Goal: Information Seeking & Learning: Understand process/instructions

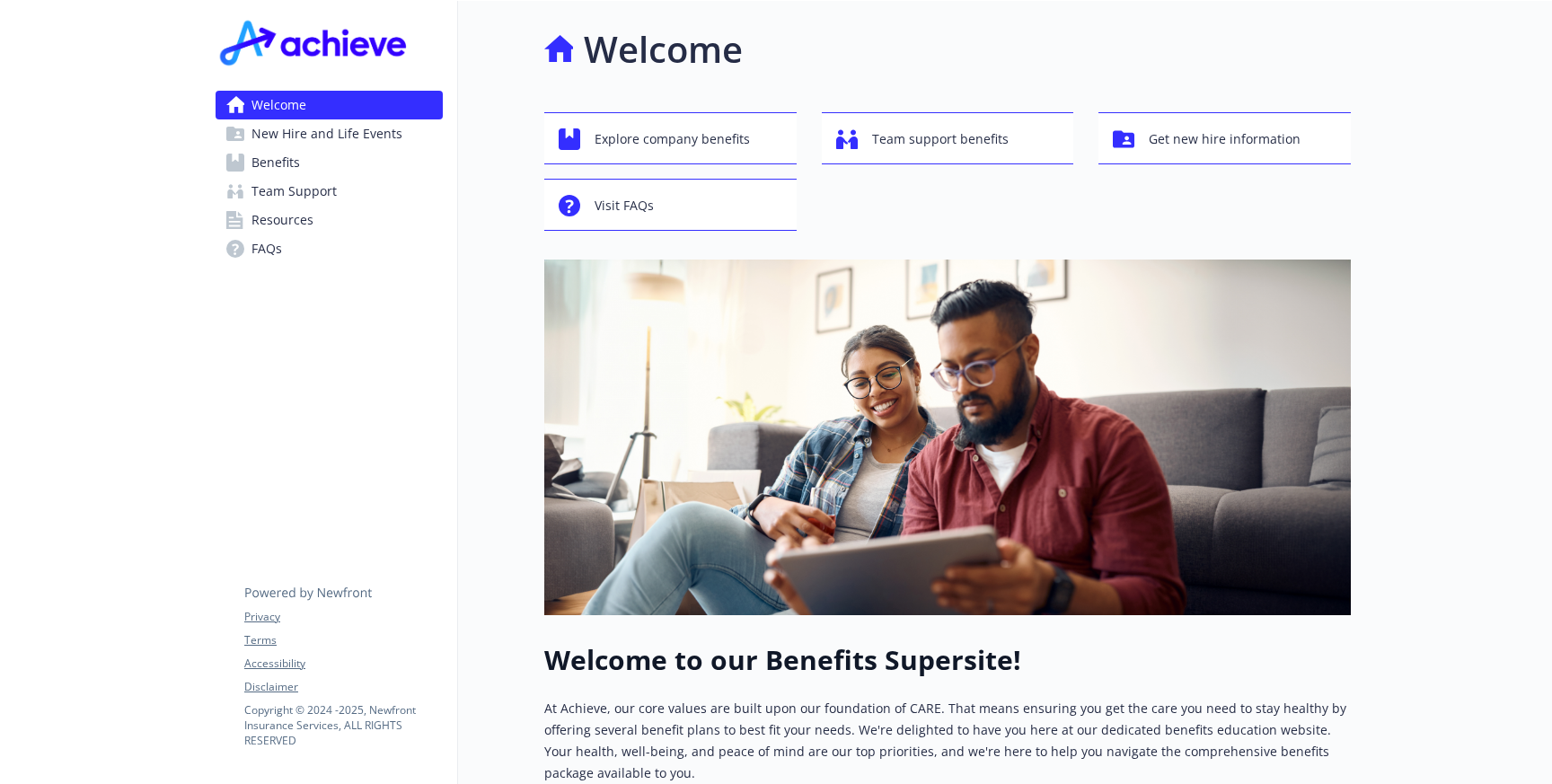
click at [323, 162] on link "Benefits" at bounding box center [329, 162] width 227 height 29
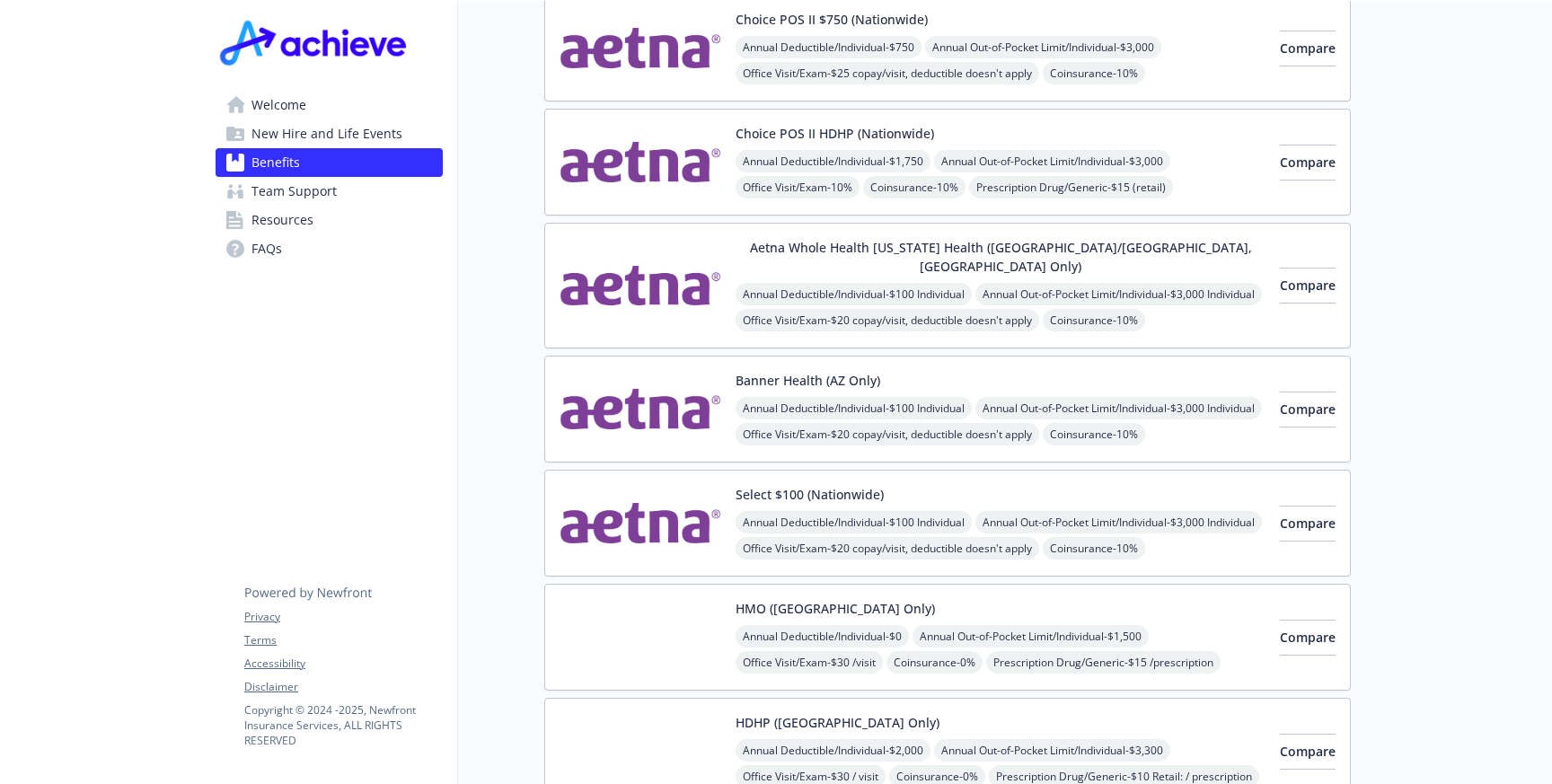
scroll to position [211, 0]
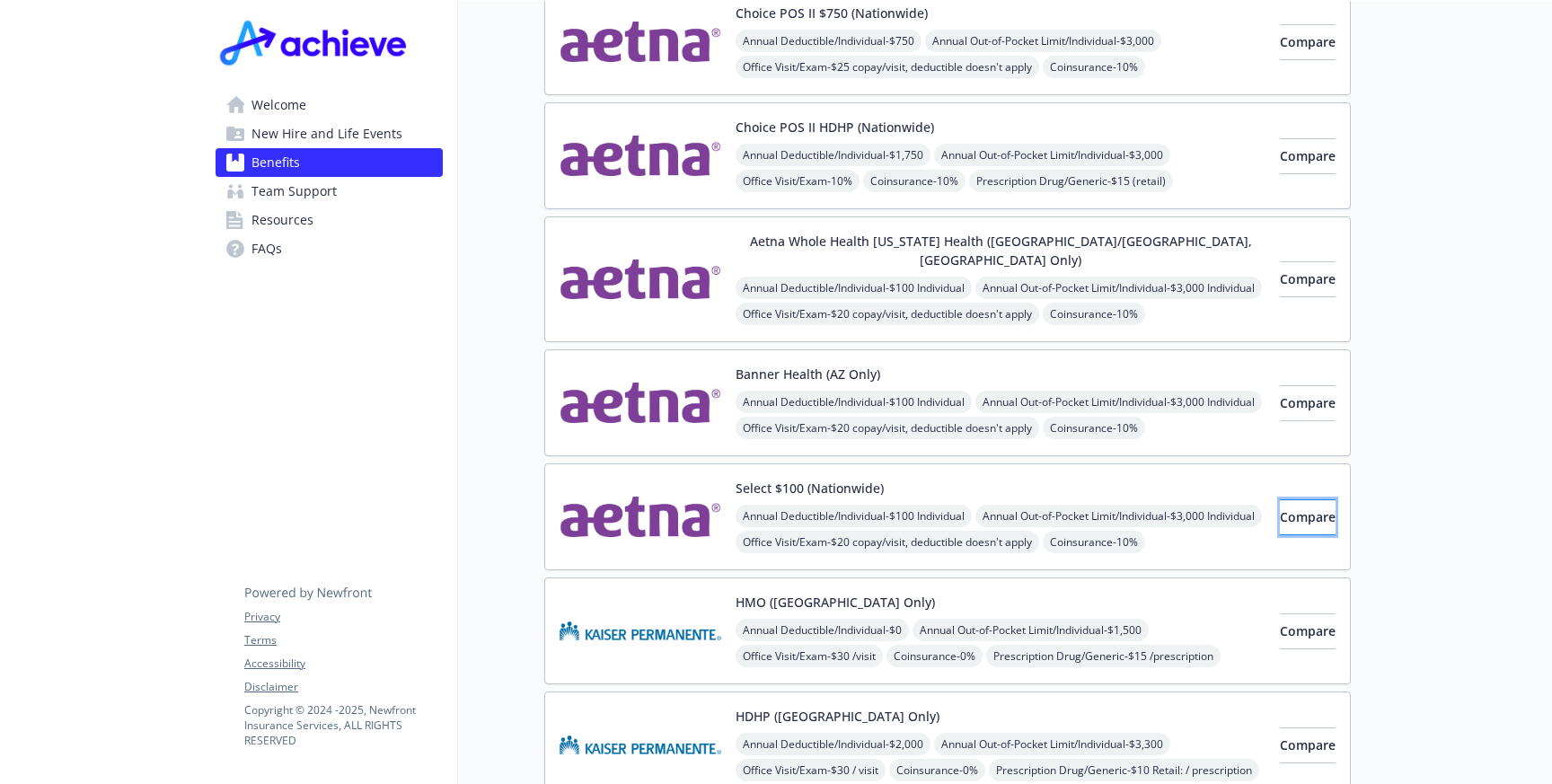
click at [1299, 509] on span "Compare" at bounding box center [1307, 516] width 55 height 17
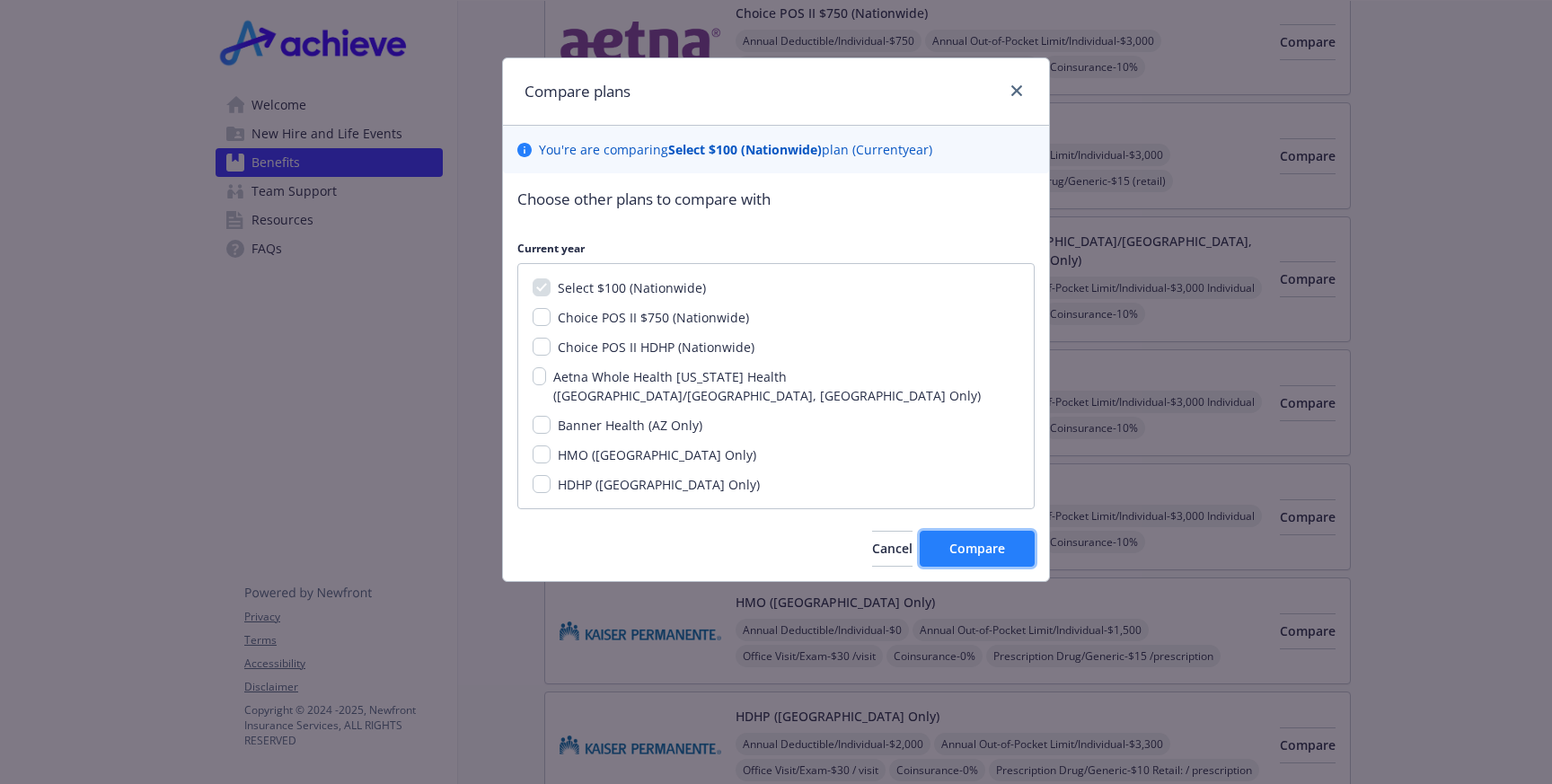
click at [961, 539] on span "Compare" at bounding box center [977, 547] width 55 height 17
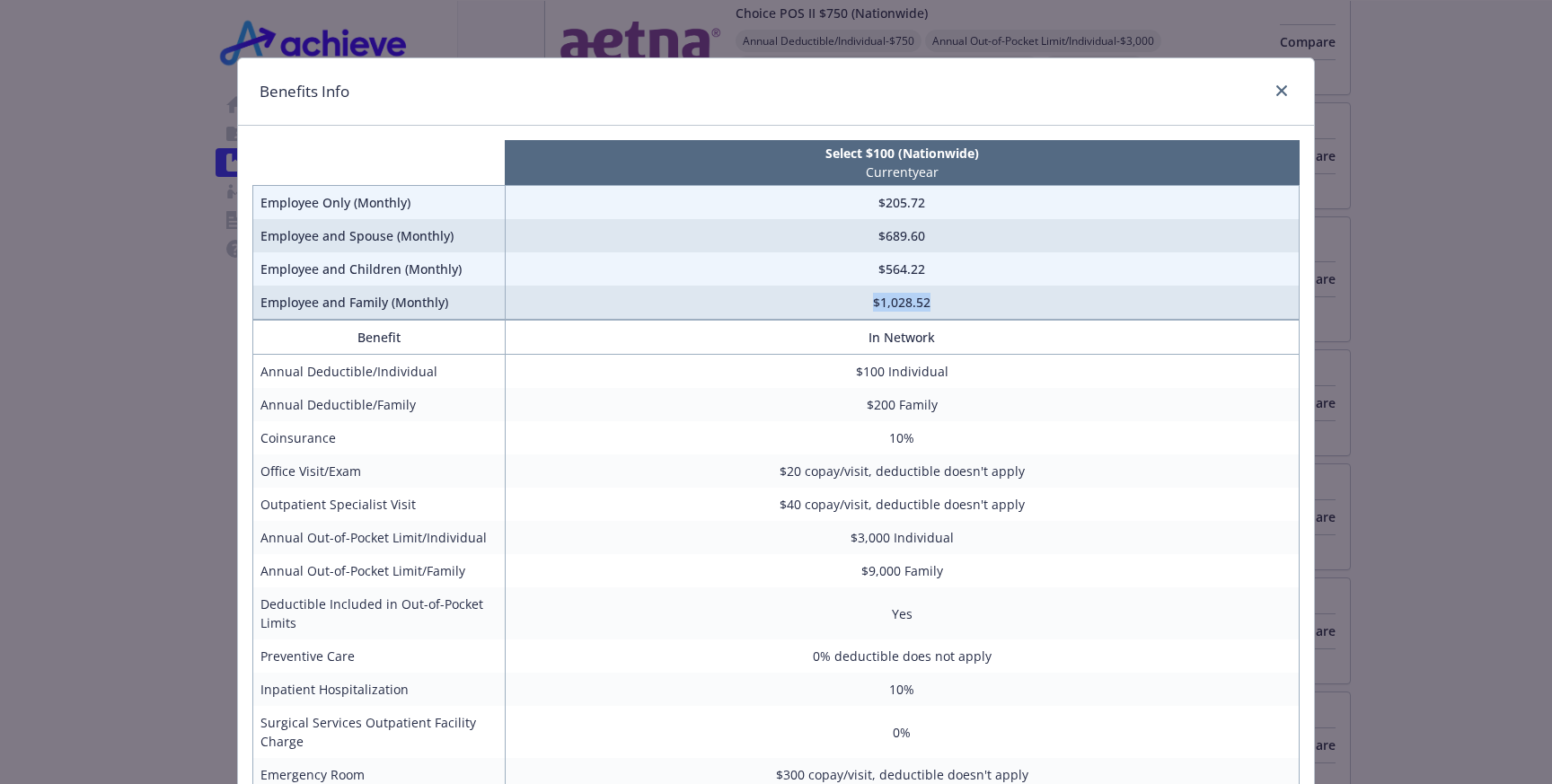
drag, startPoint x: 940, startPoint y: 300, endPoint x: 860, endPoint y: 299, distance: 80.0
click at [860, 299] on td "$1,028.52" at bounding box center [902, 302] width 794 height 35
drag, startPoint x: 760, startPoint y: 500, endPoint x: 1144, endPoint y: 499, distance: 384.0
click at [1144, 500] on td "$40 copay/visit, deductible doesn't apply" at bounding box center [902, 505] width 794 height 34
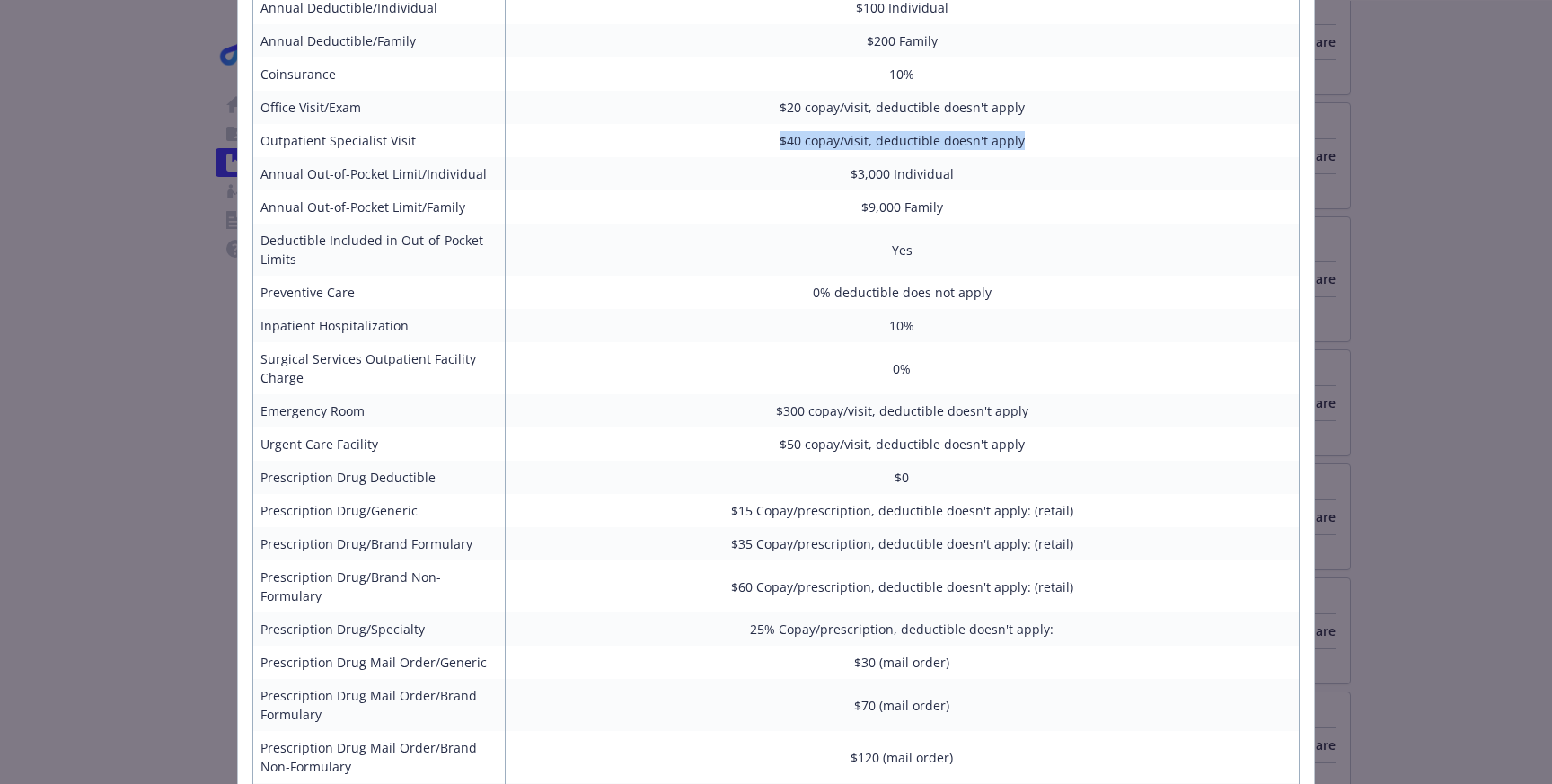
scroll to position [364, 0]
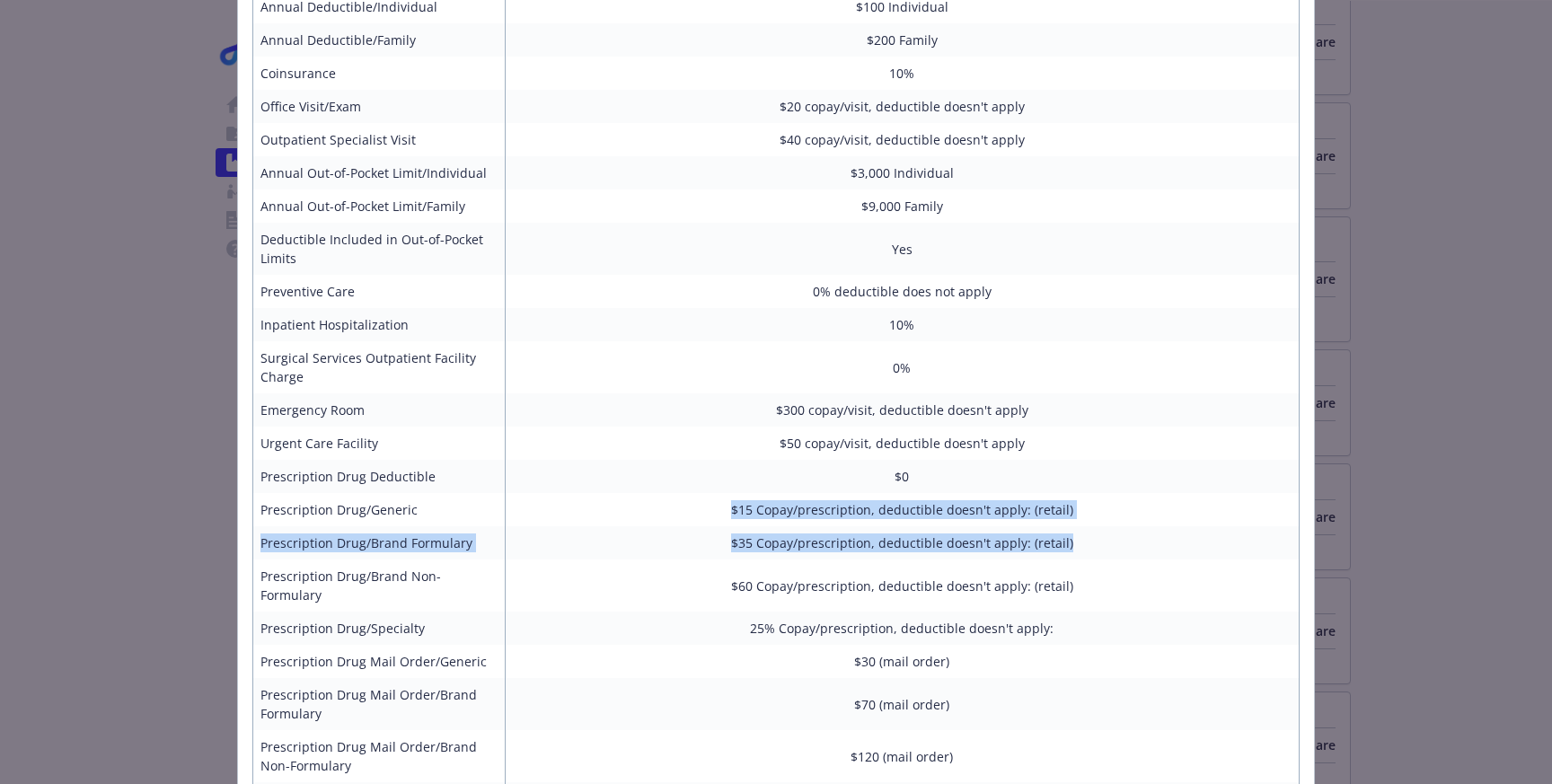
drag, startPoint x: 708, startPoint y: 510, endPoint x: 1121, endPoint y: 557, distance: 415.7
click at [1121, 557] on tbody "Annual Deductible/Individual $100 Individual Annual Deductible/Family $200 Fami…" at bounding box center [776, 420] width 1046 height 859
click at [1121, 557] on td "$35 Copay/prescription, deductible doesn't apply: (retail)" at bounding box center [902, 543] width 794 height 34
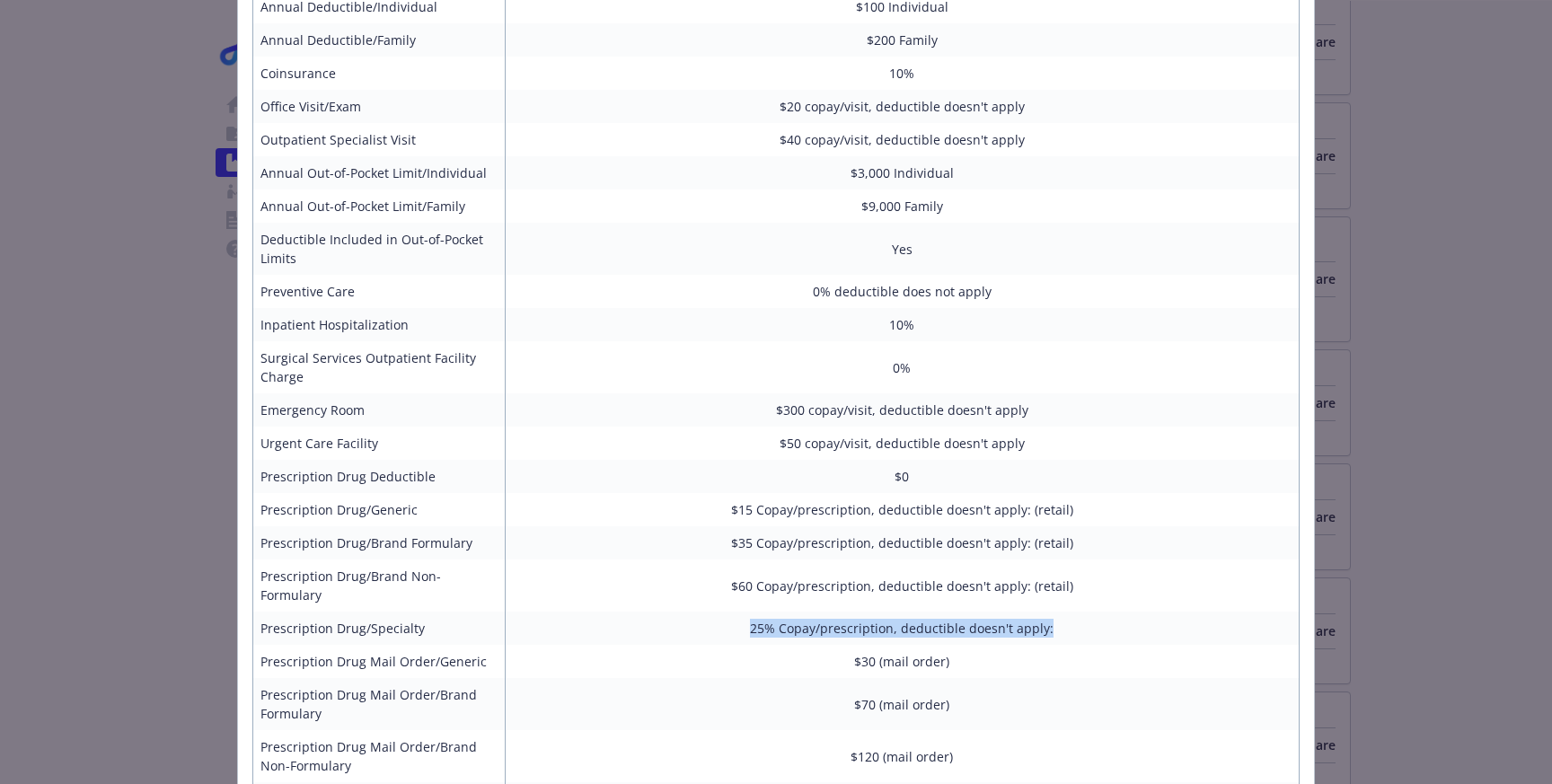
drag, startPoint x: 694, startPoint y: 602, endPoint x: 1032, endPoint y: 623, distance: 338.7
click at [1032, 623] on td "25% Copay/prescription, deductible doesn't apply:" at bounding box center [902, 628] width 794 height 34
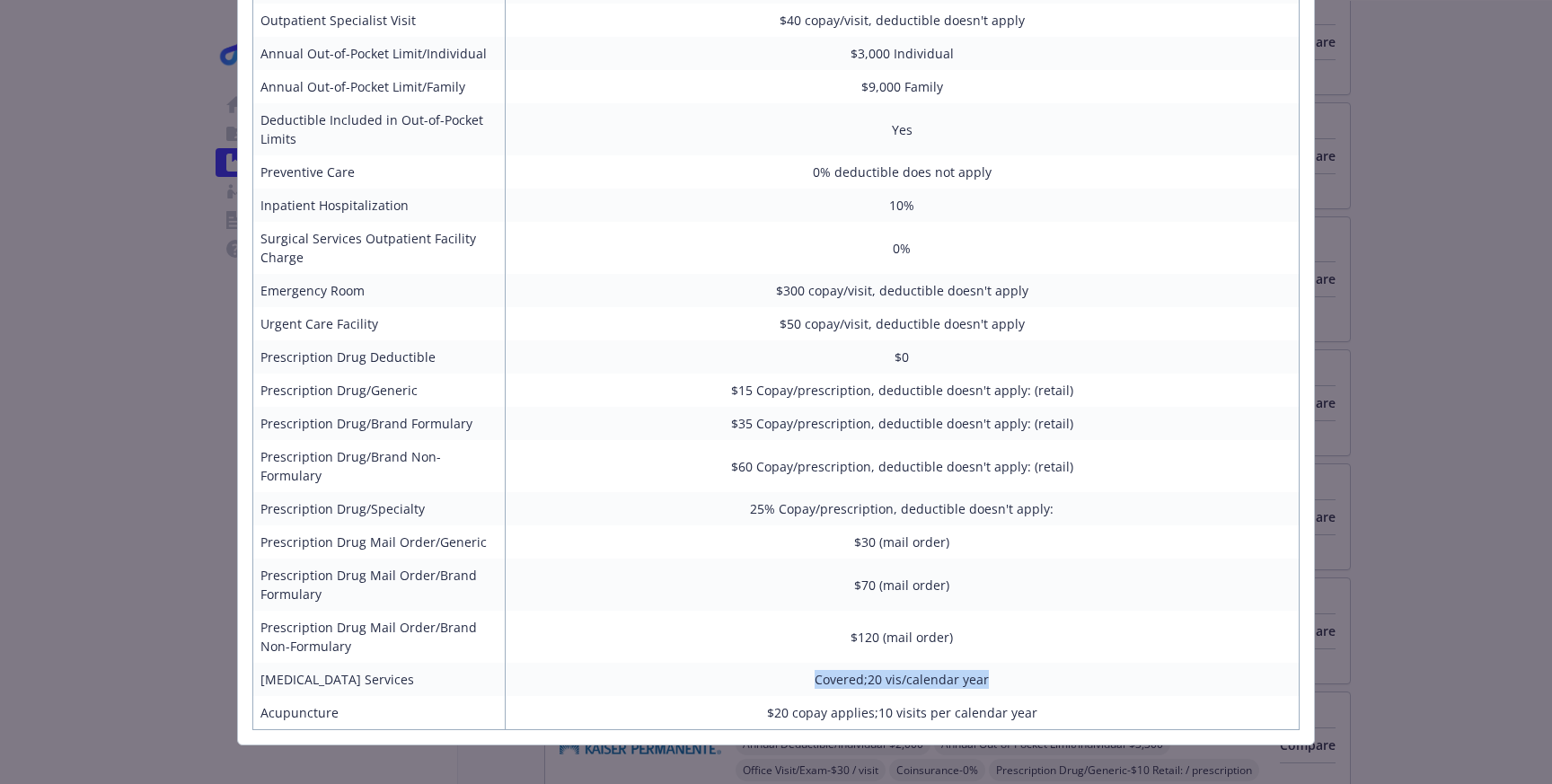
drag, startPoint x: 1023, startPoint y: 665, endPoint x: 810, endPoint y: 659, distance: 213.1
click at [810, 663] on td "Covered;20 vis/calendar year" at bounding box center [902, 679] width 794 height 34
drag, startPoint x: 750, startPoint y: 693, endPoint x: 1054, endPoint y: 692, distance: 304.0
click at [1054, 696] on td "$20 copay applies;10 visits per calendar year" at bounding box center [902, 713] width 794 height 35
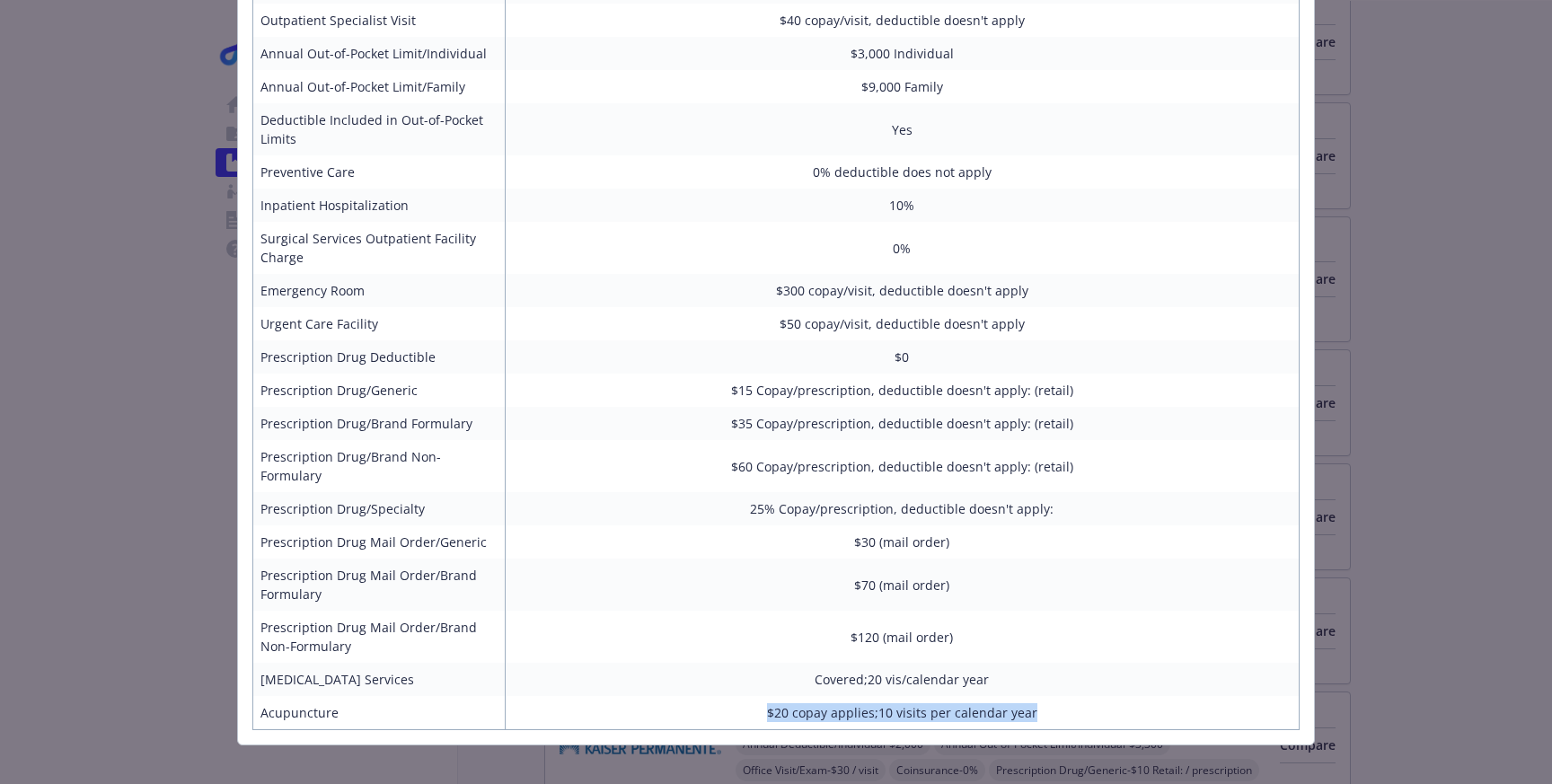
click at [1054, 696] on td "$20 copay applies;10 visits per calendar year" at bounding box center [902, 713] width 794 height 35
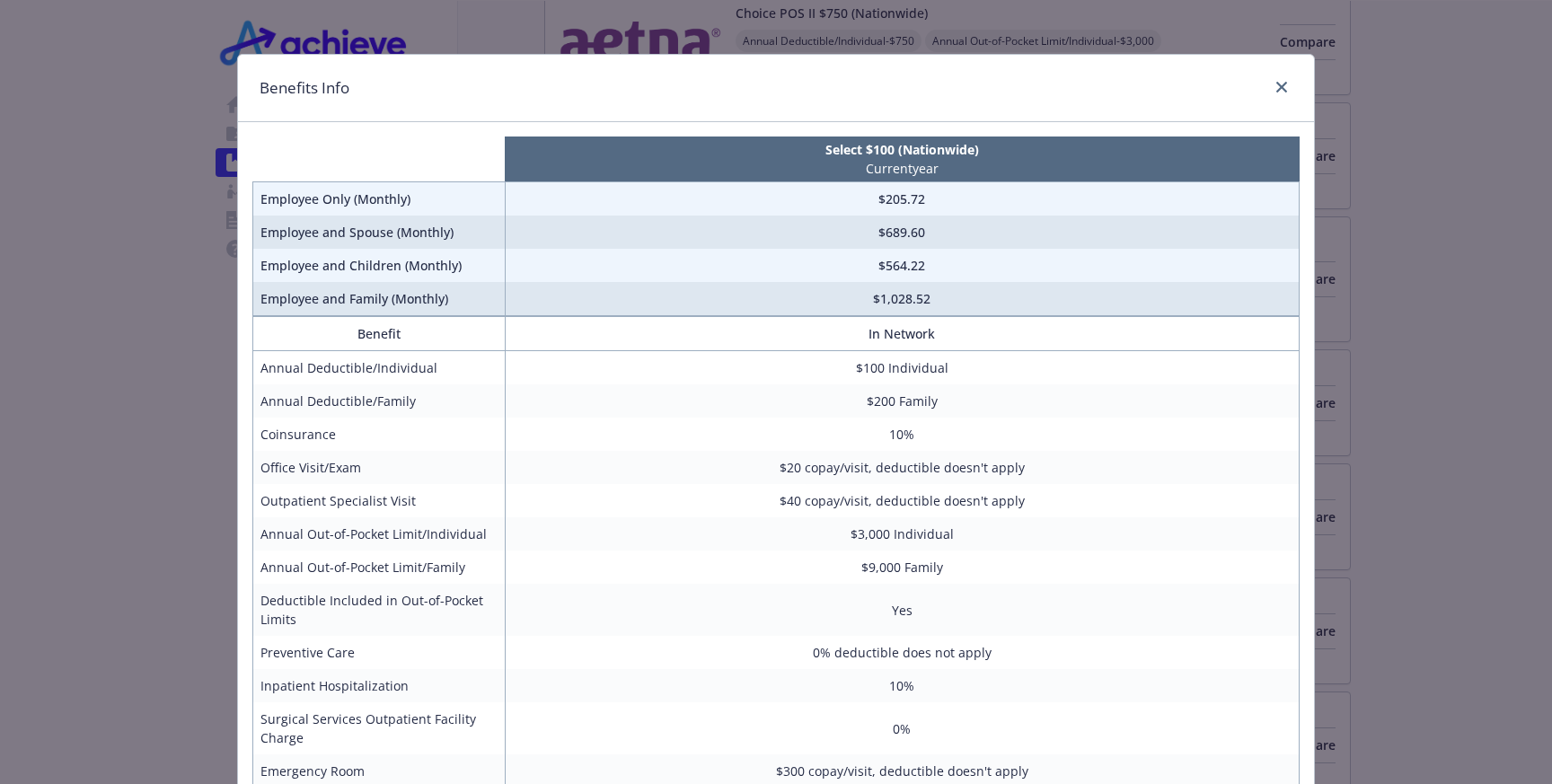
scroll to position [0, 0]
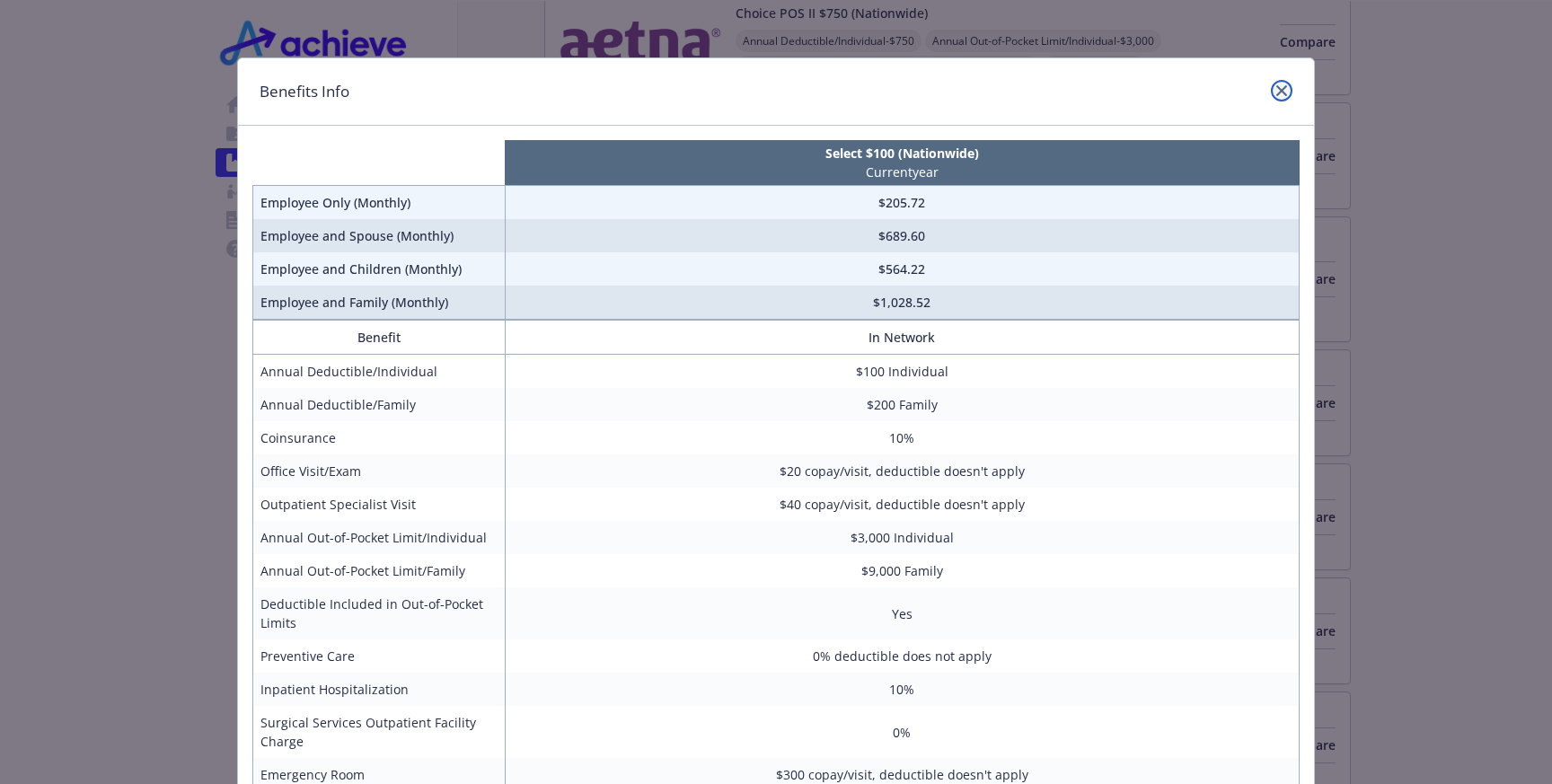
click at [1283, 94] on icon "close" at bounding box center [1281, 90] width 11 height 11
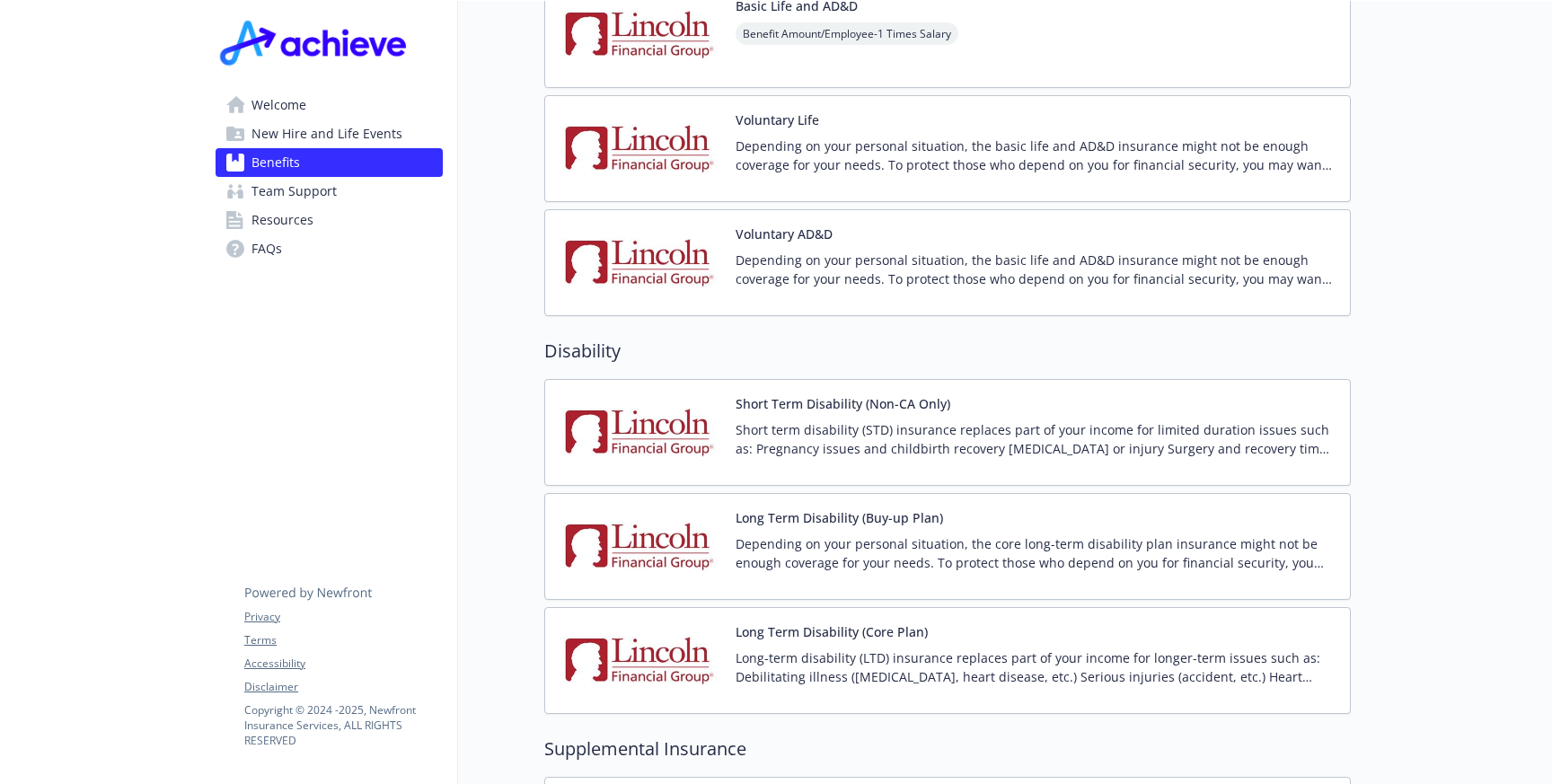
scroll to position [1444, 0]
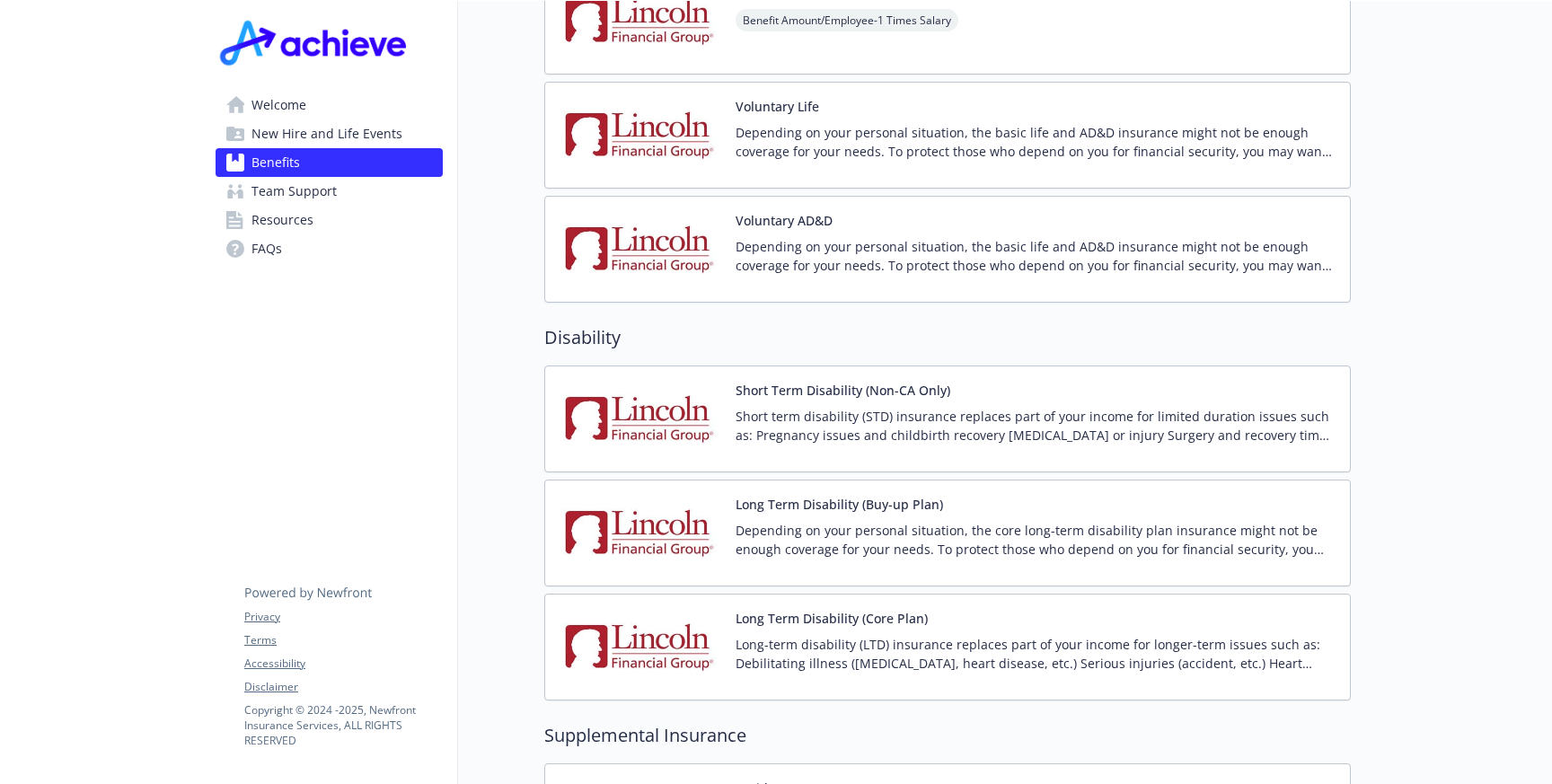
click at [1026, 425] on p "Short term disability (STD) insurance replaces part of your income for limited …" at bounding box center [1035, 426] width 600 height 38
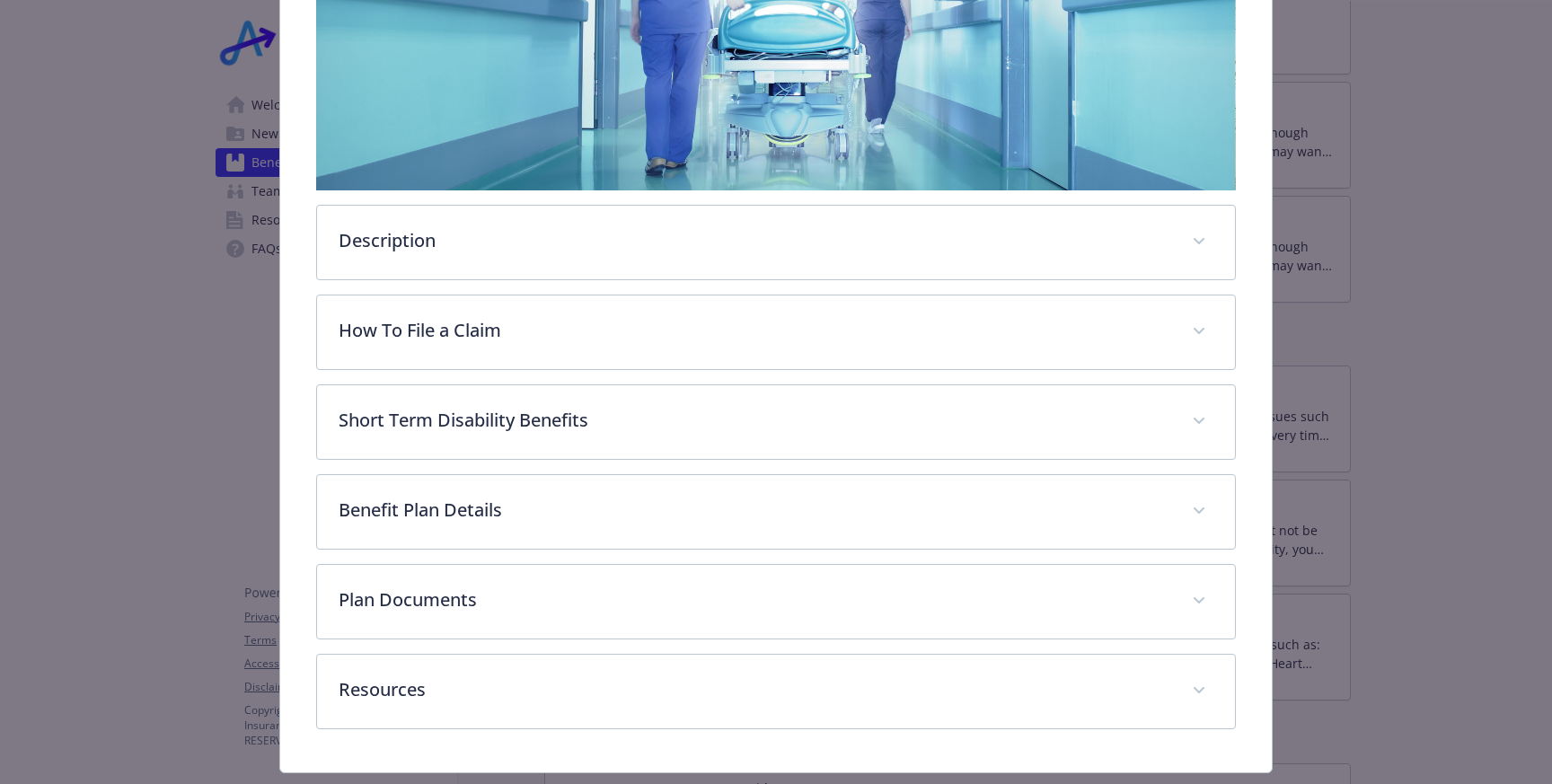
scroll to position [410, 0]
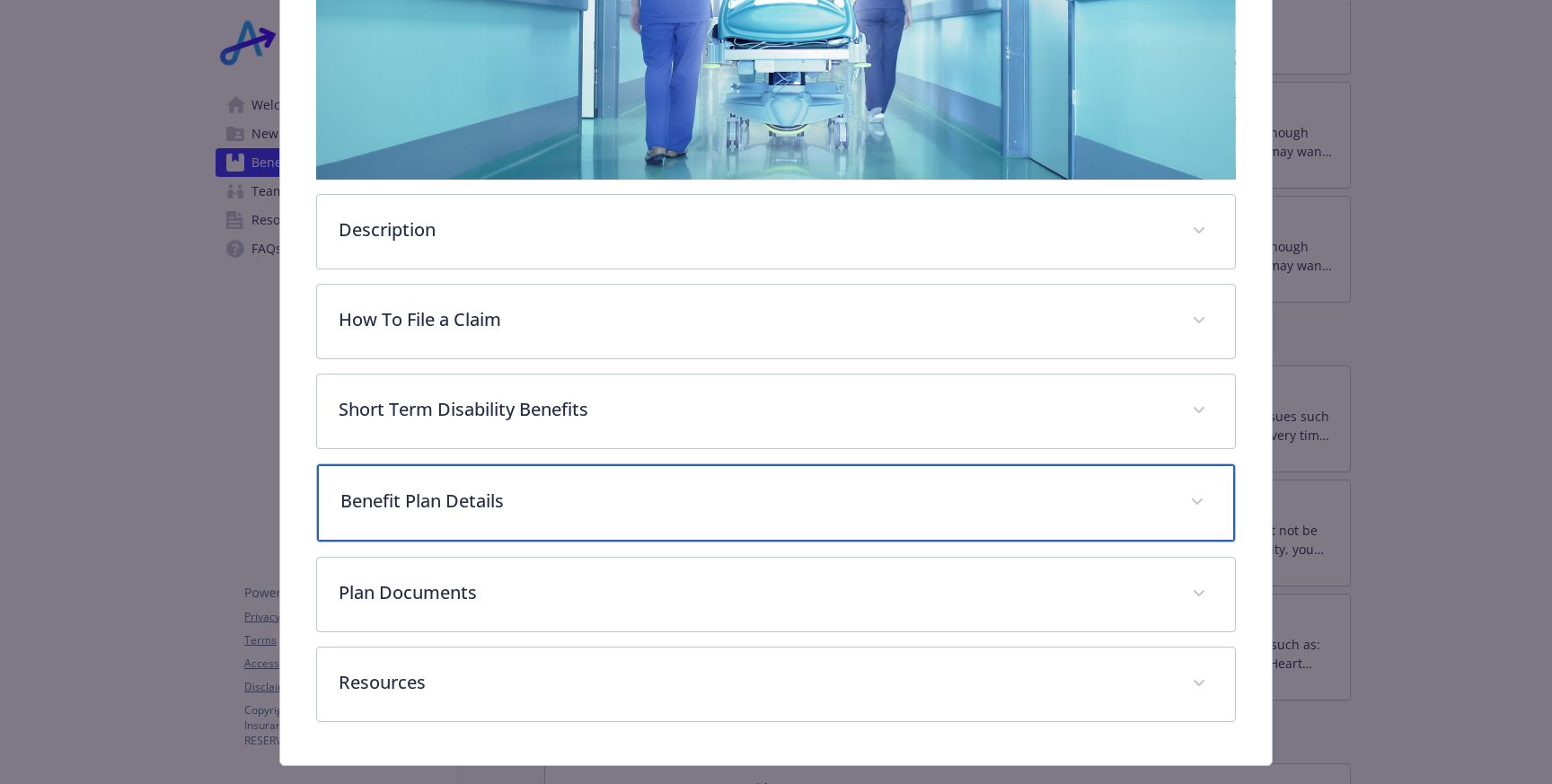
click at [553, 499] on p "Benefit Plan Details" at bounding box center [755, 501] width 828 height 27
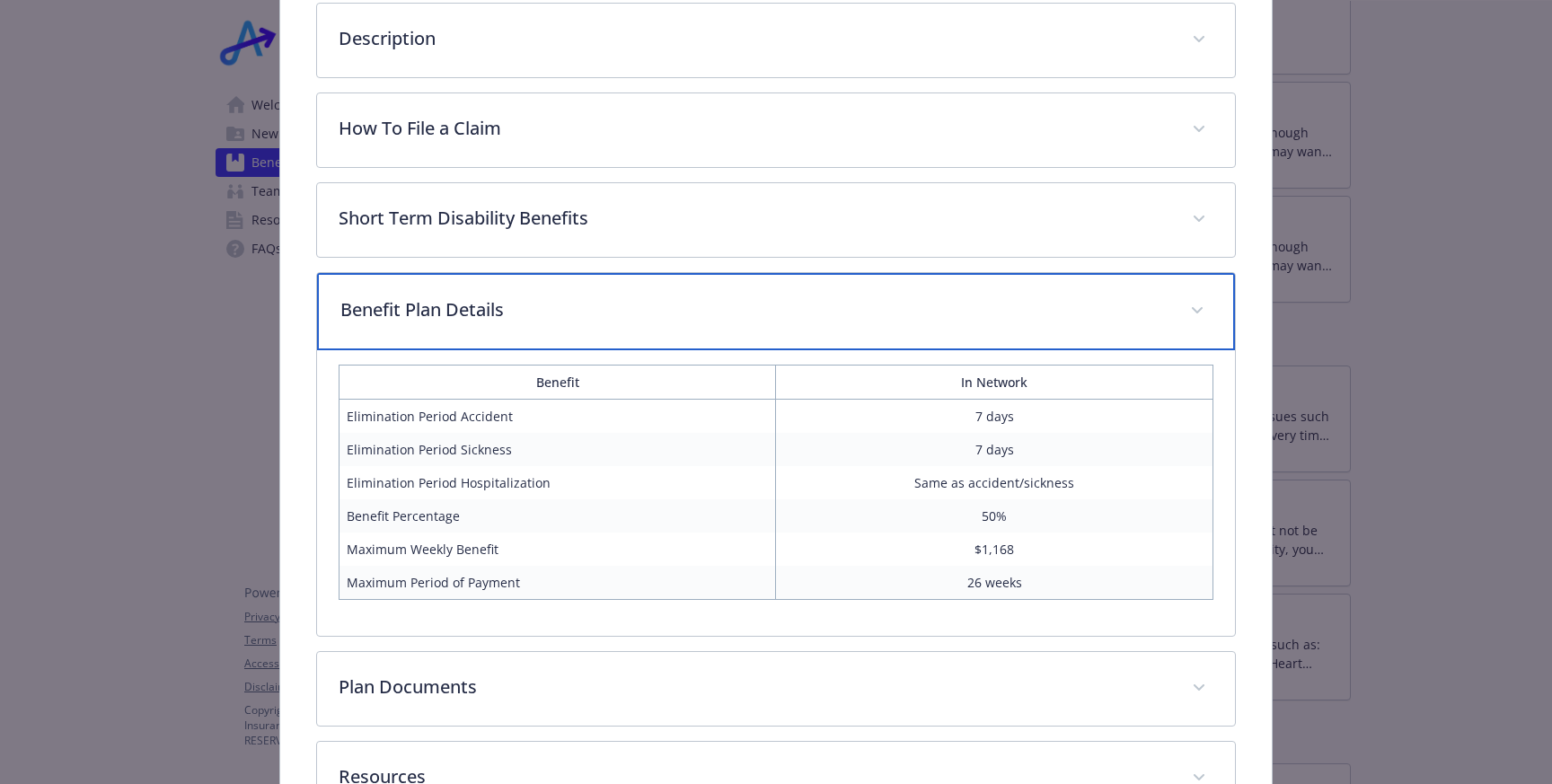
scroll to position [631, 0]
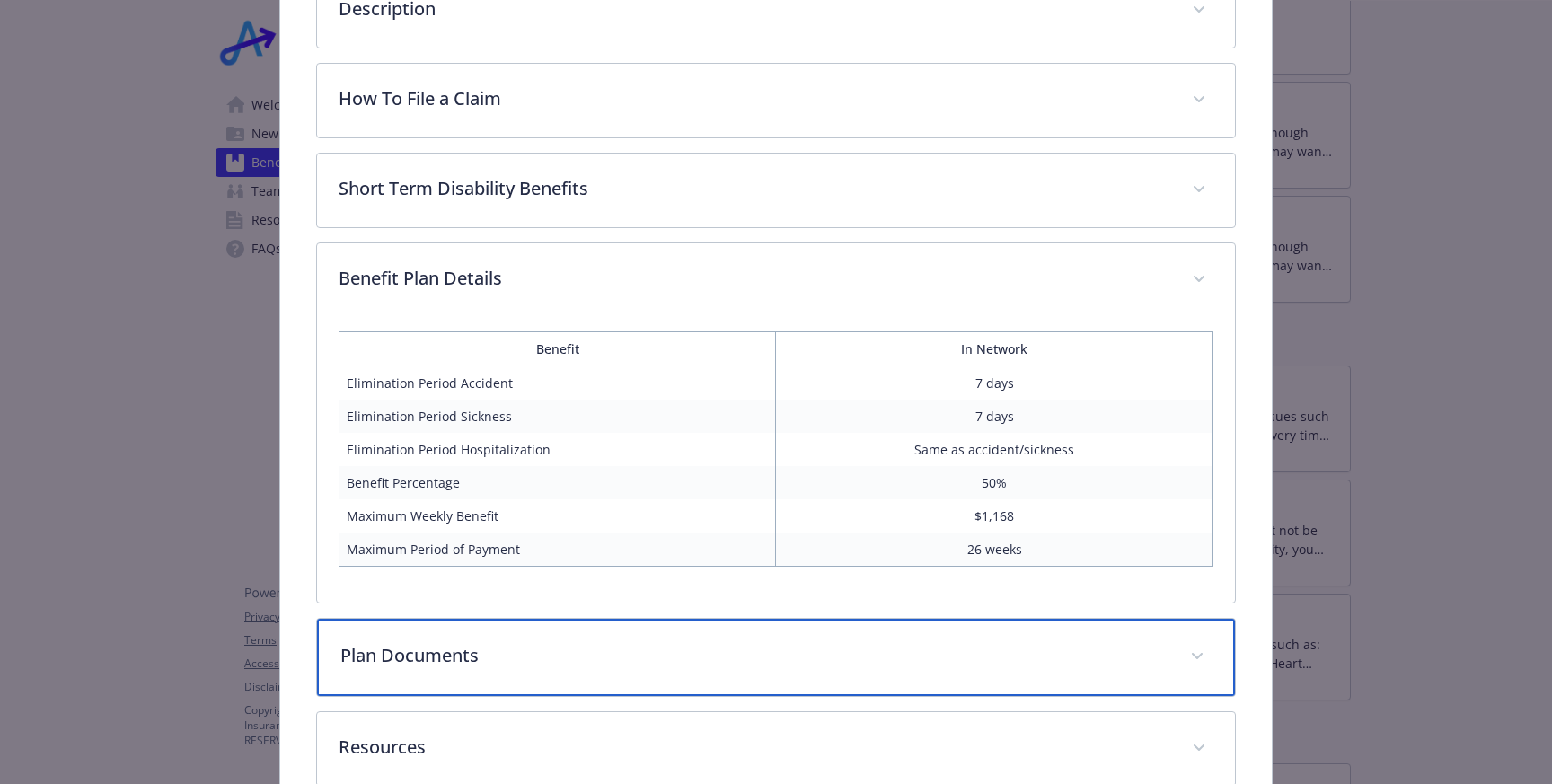
click at [495, 656] on p "Plan Documents" at bounding box center [755, 655] width 828 height 27
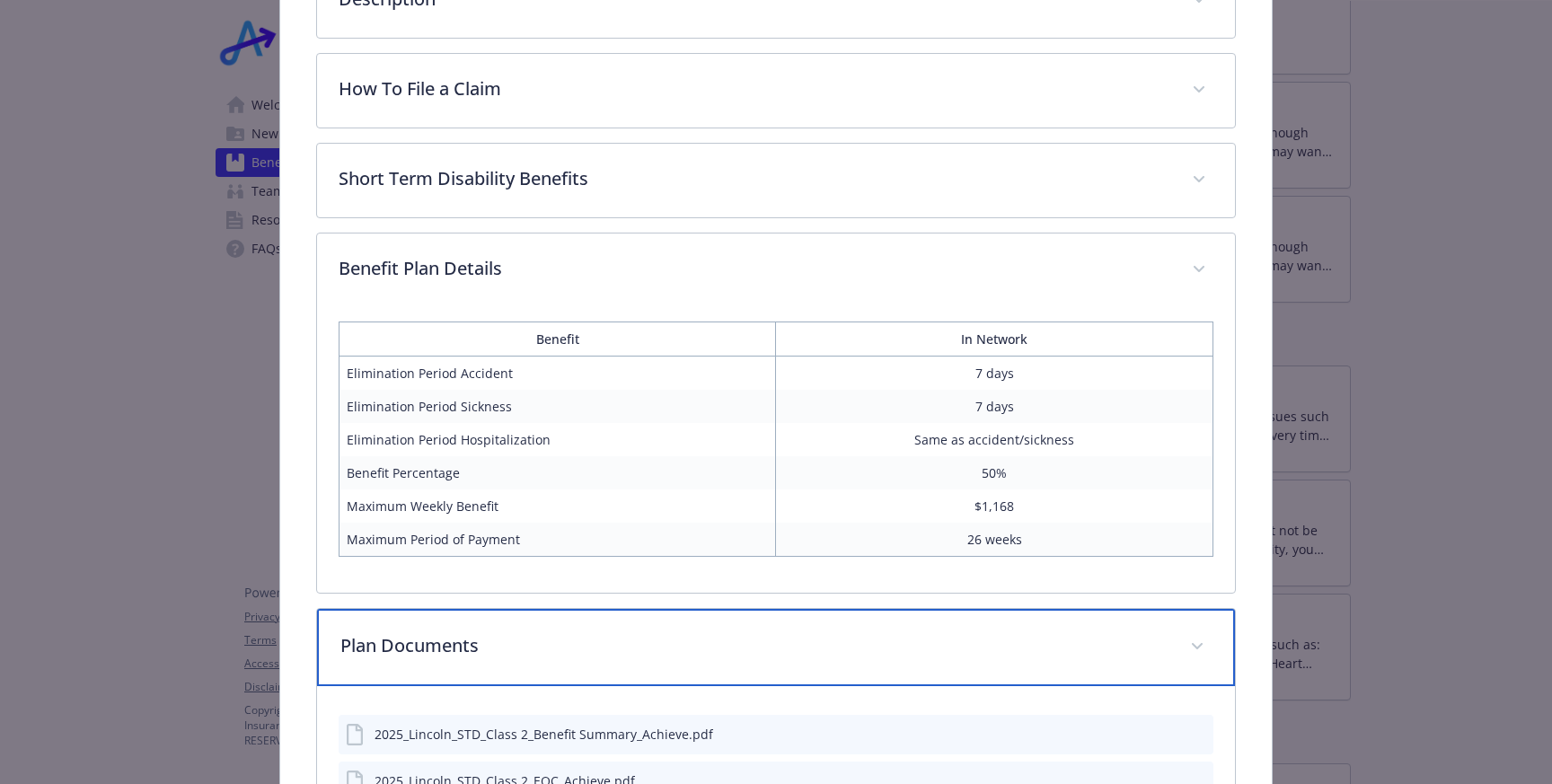
scroll to position [610, 0]
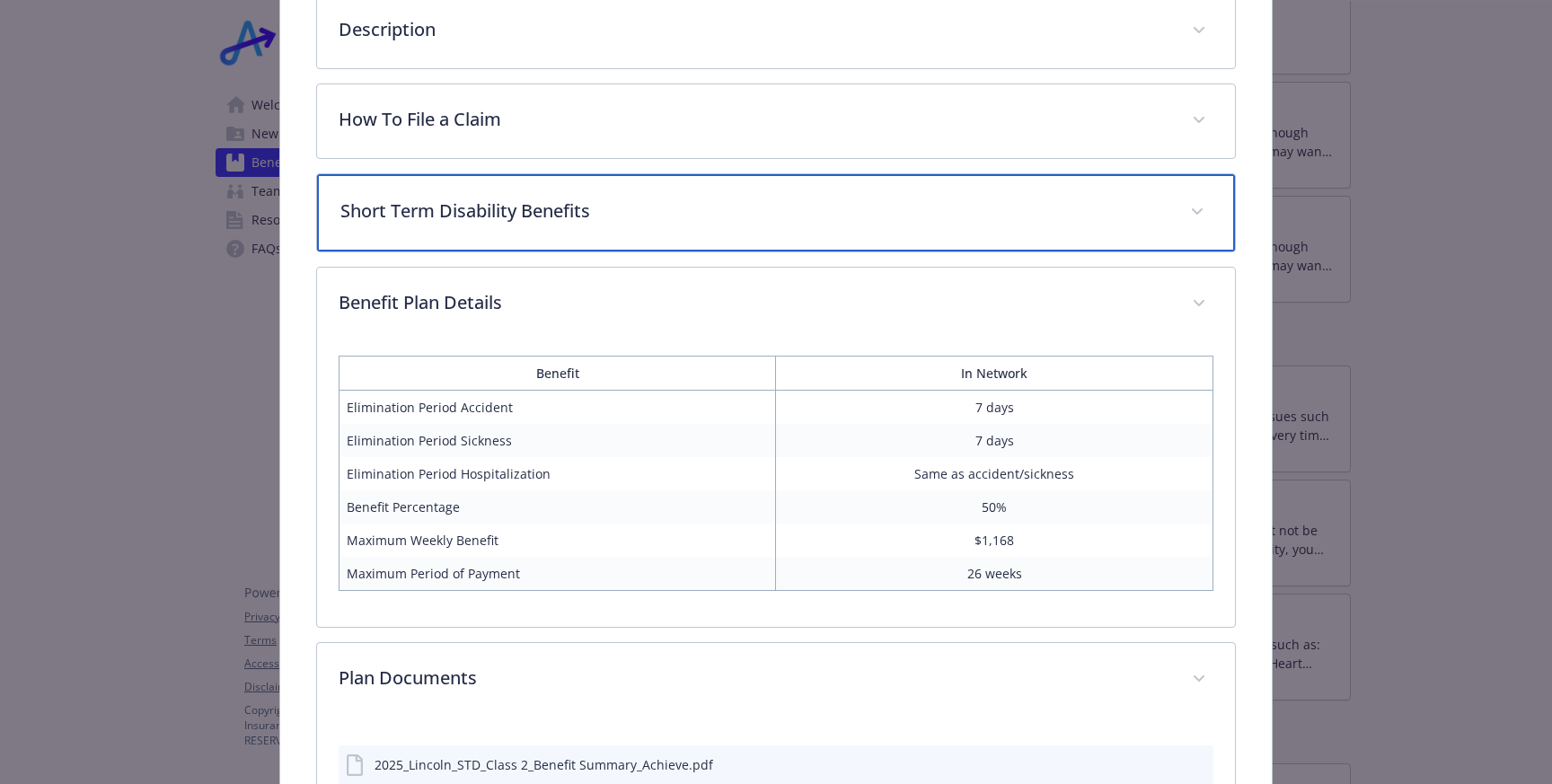
click at [654, 233] on div "Short Term Disability Benefits" at bounding box center [776, 212] width 918 height 77
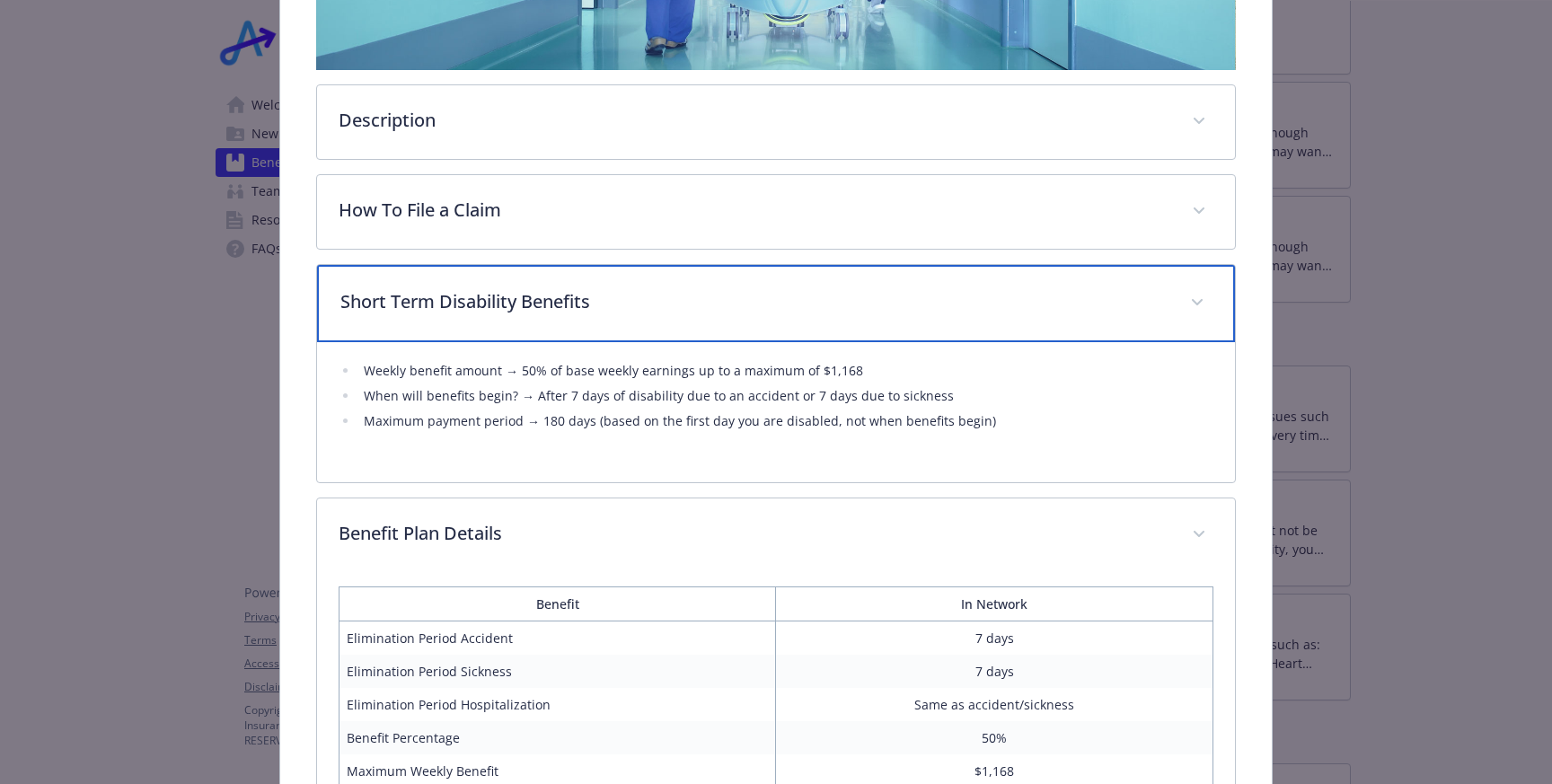
scroll to position [506, 0]
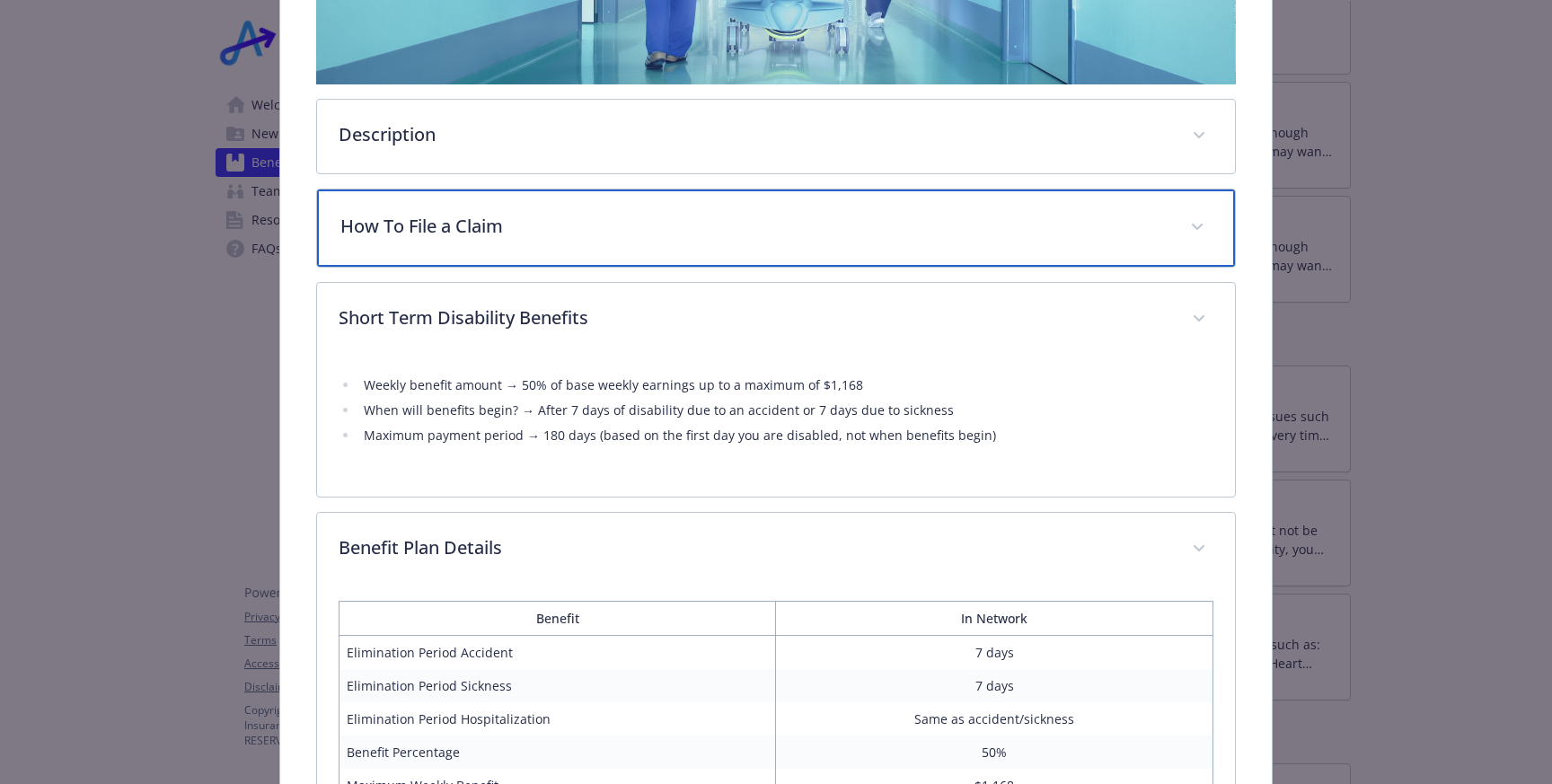
click at [634, 223] on p "How To File a Claim" at bounding box center [755, 225] width 828 height 27
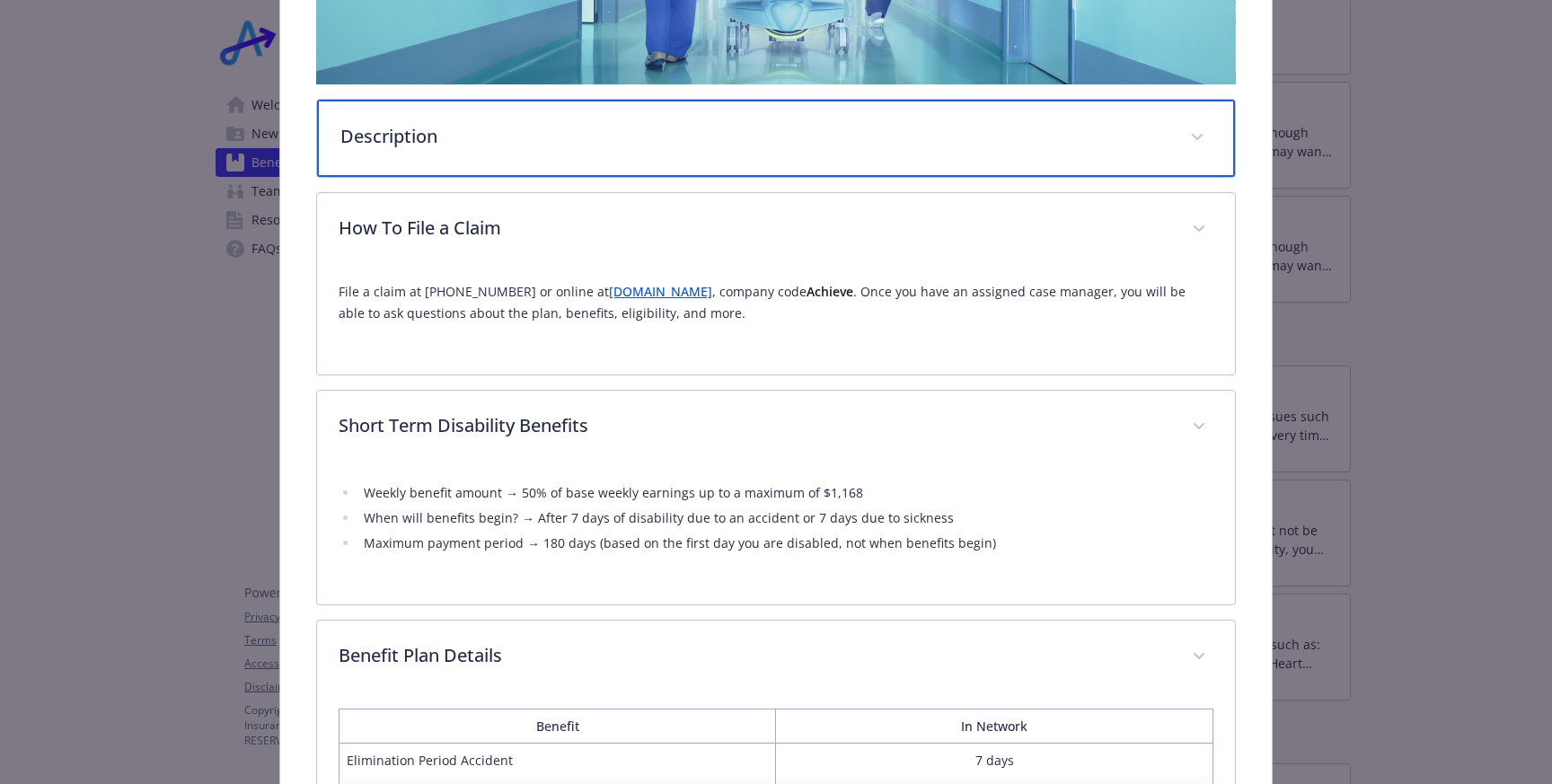
click at [596, 153] on div "Description" at bounding box center [776, 138] width 918 height 77
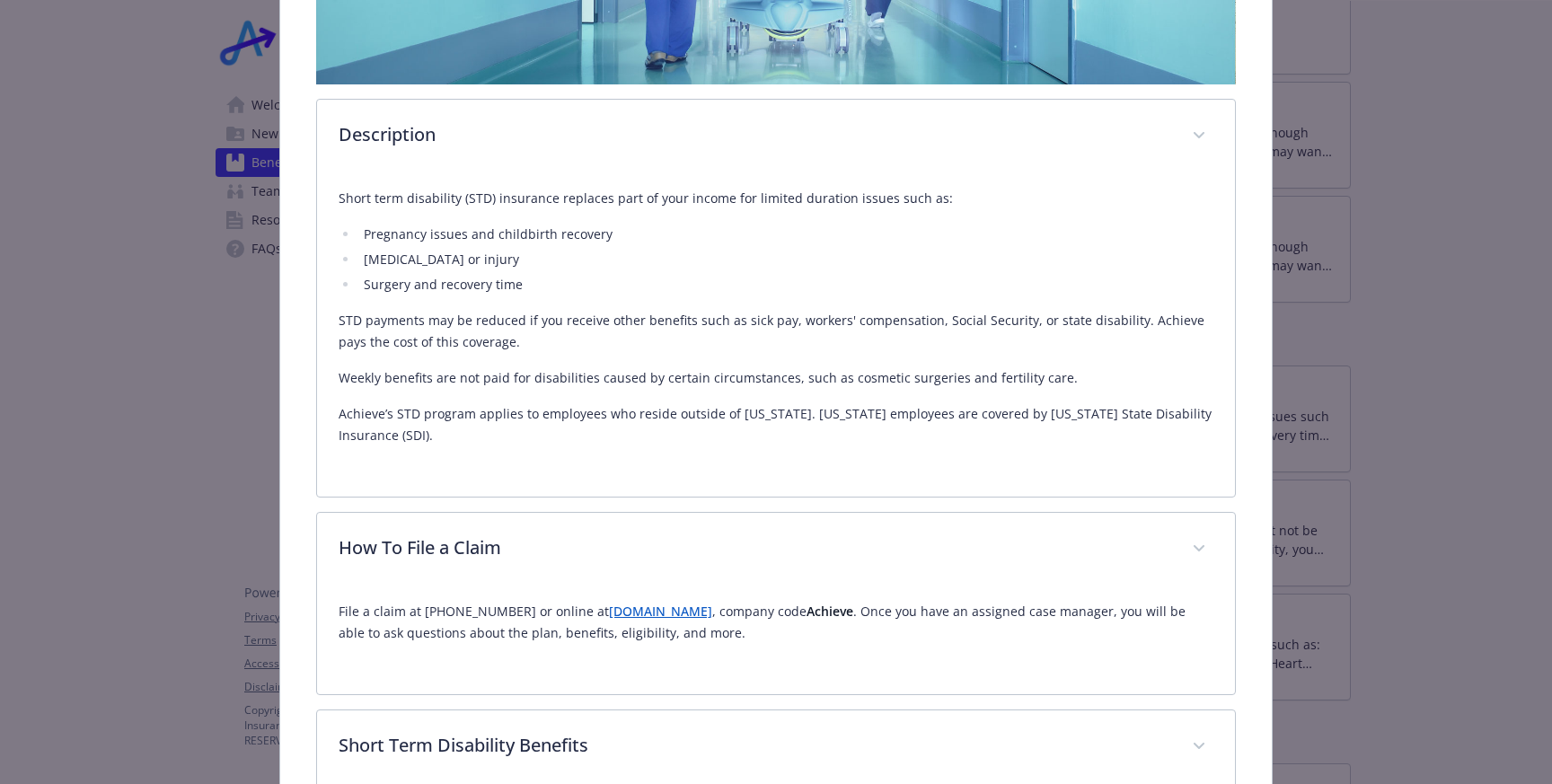
click at [638, 617] on link "[DOMAIN_NAME]" at bounding box center [660, 610] width 104 height 17
